Goal: Use online tool/utility: Utilize a website feature to perform a specific function

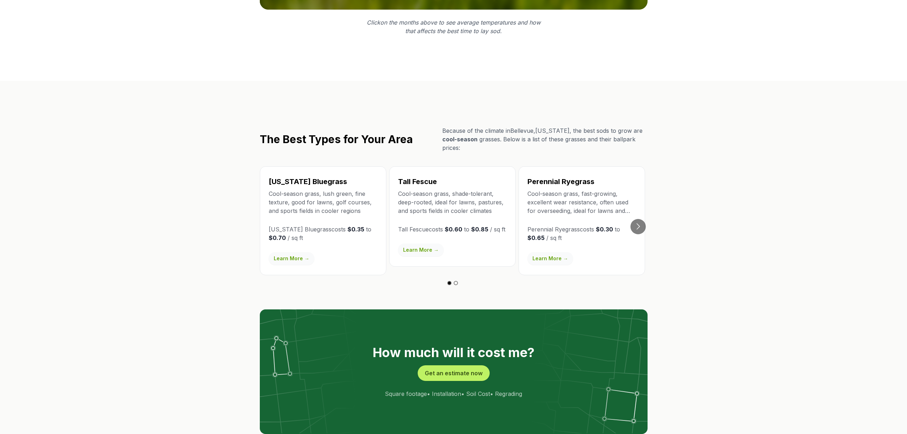
scroll to position [1176, 0]
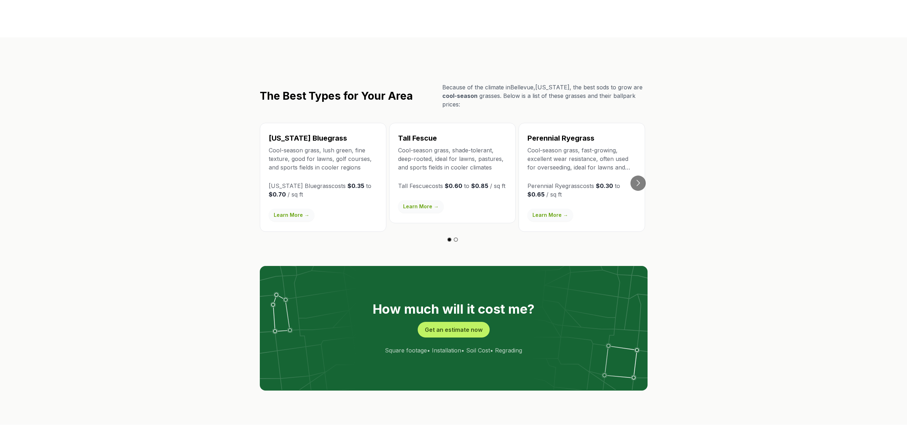
click at [293, 209] on link "Learn More →" at bounding box center [292, 215] width 46 height 13
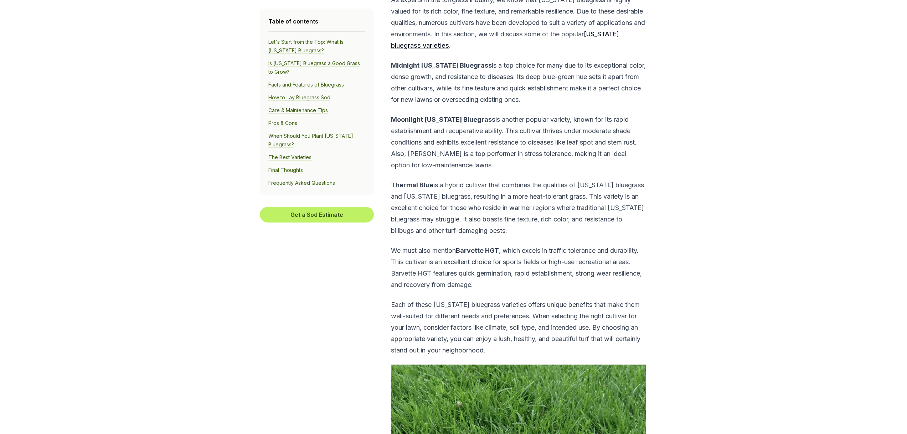
scroll to position [4420, 0]
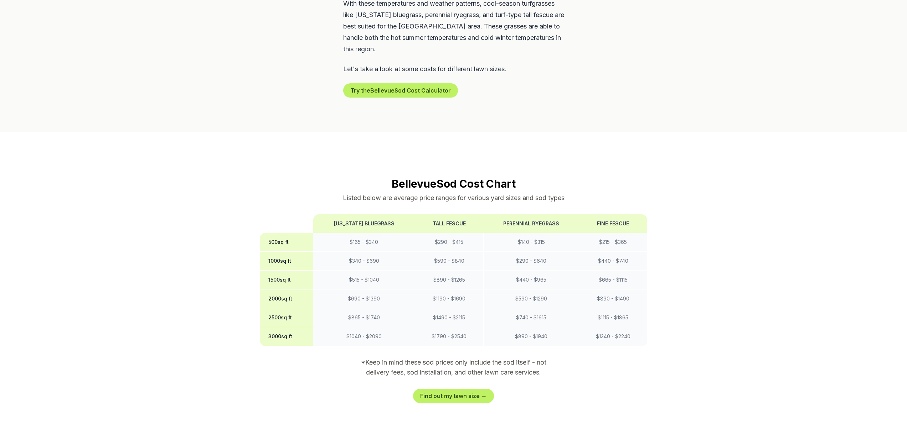
scroll to position [499, 0]
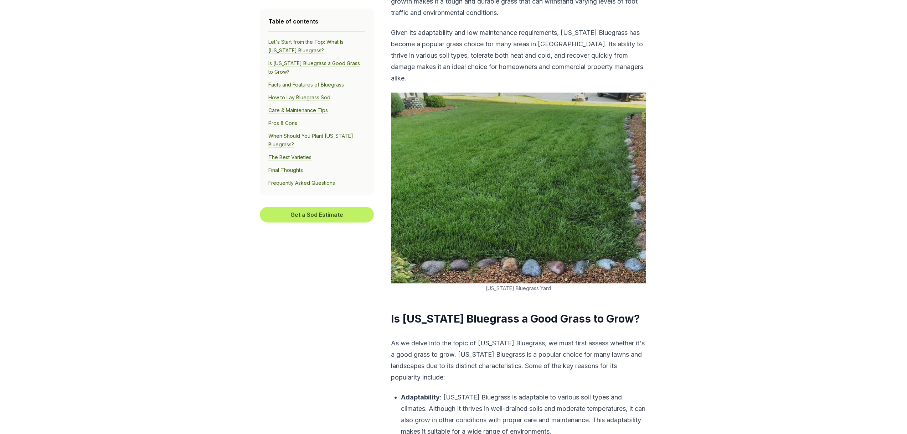
scroll to position [4420, 0]
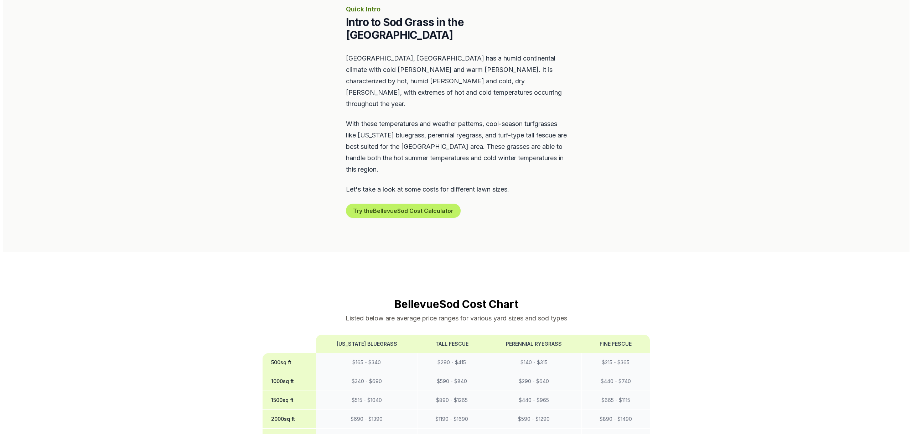
scroll to position [321, 0]
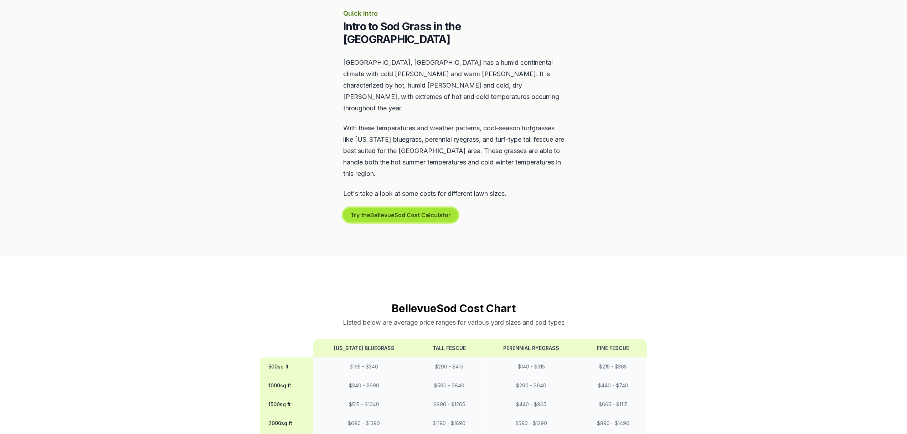
click at [393, 208] on button "Try the Bellevue Sod Cost Calculator" at bounding box center [400, 215] width 115 height 14
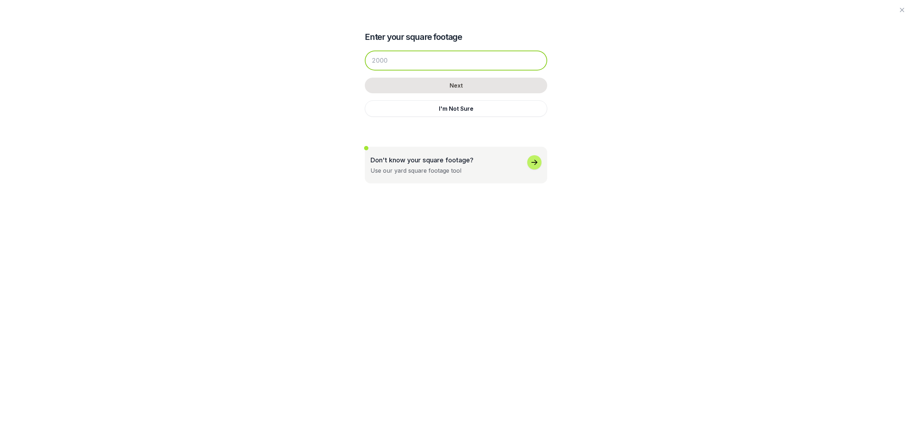
click at [397, 62] on input "number" at bounding box center [456, 61] width 182 height 20
type input "1500"
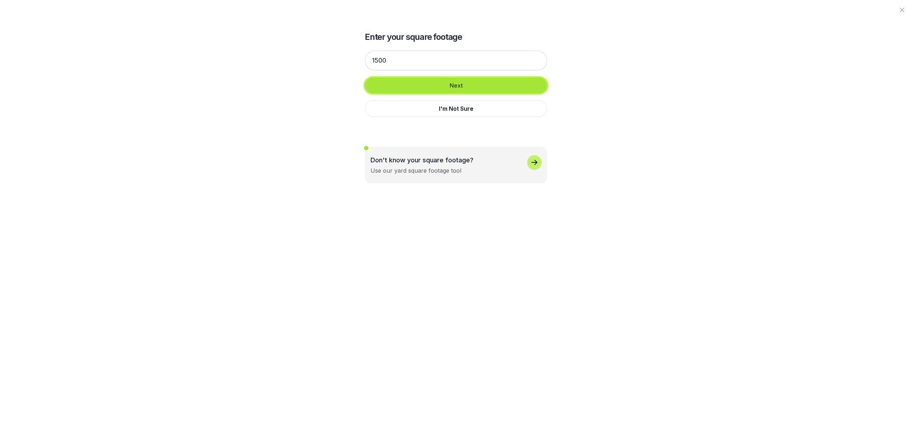
click at [432, 83] on button "Next" at bounding box center [456, 86] width 182 height 16
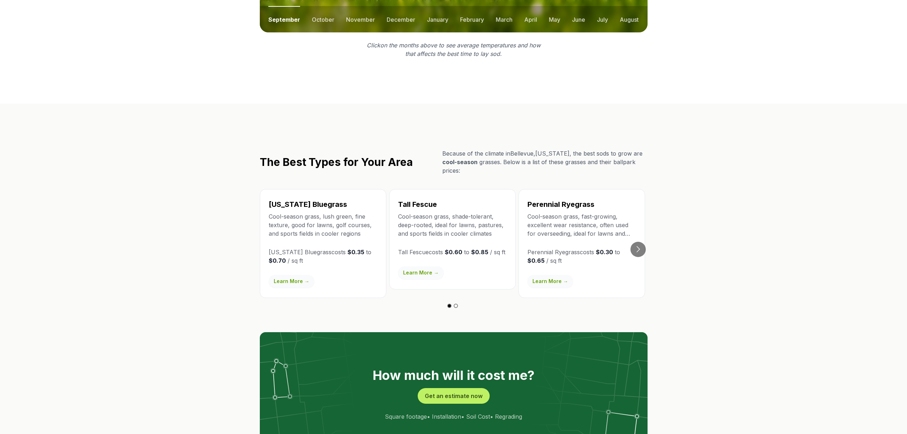
scroll to position [1176, 0]
